Goal: Information Seeking & Learning: Learn about a topic

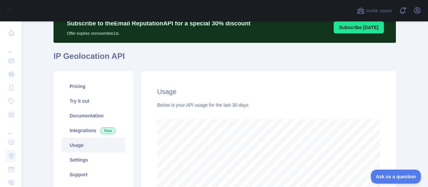
scroll to position [166, 402]
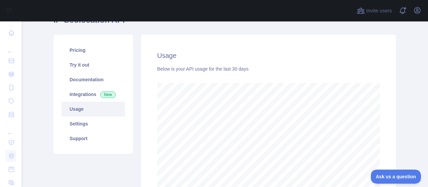
scroll to position [100, 0]
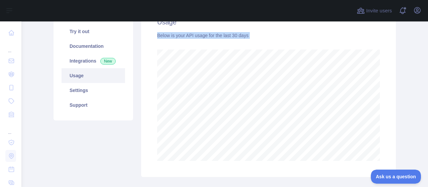
drag, startPoint x: 154, startPoint y: 38, endPoint x: 248, endPoint y: 40, distance: 93.4
click at [248, 40] on div "Usage Below is your API usage for the last 30 days" at bounding box center [268, 89] width 255 height 176
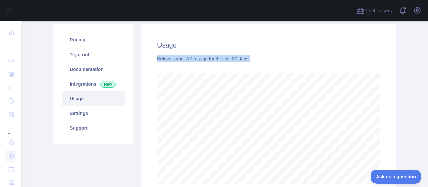
scroll to position [67, 0]
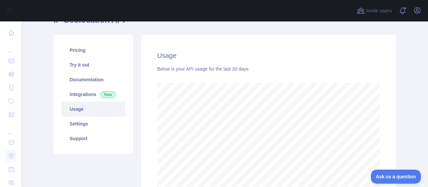
click at [216, 56] on h2 "Usage" at bounding box center [268, 55] width 223 height 9
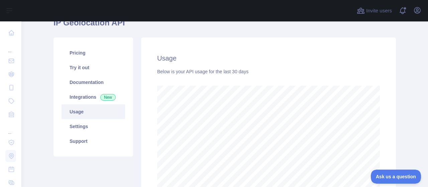
scroll to position [31, 0]
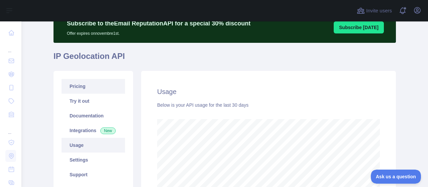
click at [73, 89] on link "Pricing" at bounding box center [94, 86] width 64 height 15
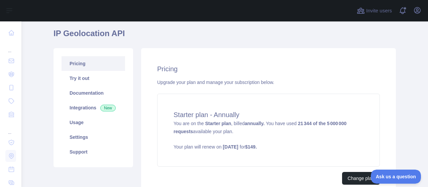
scroll to position [64, 0]
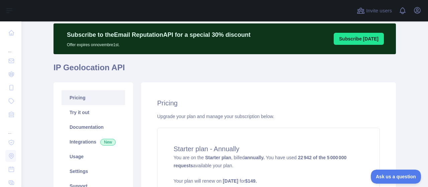
scroll to position [33, 0]
